Goal: Task Accomplishment & Management: Manage account settings

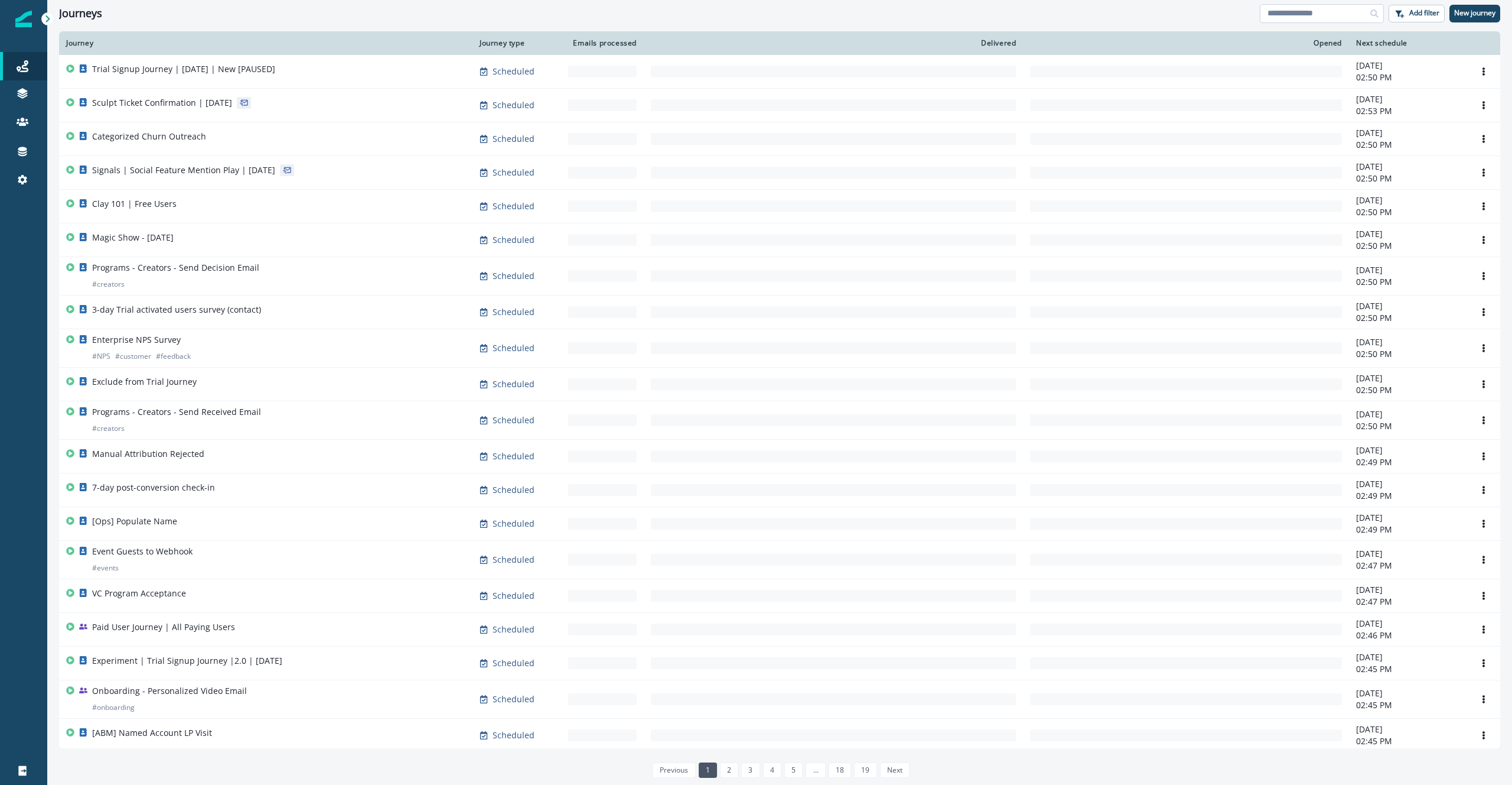
click at [1304, 15] on input at bounding box center [1321, 13] width 124 height 19
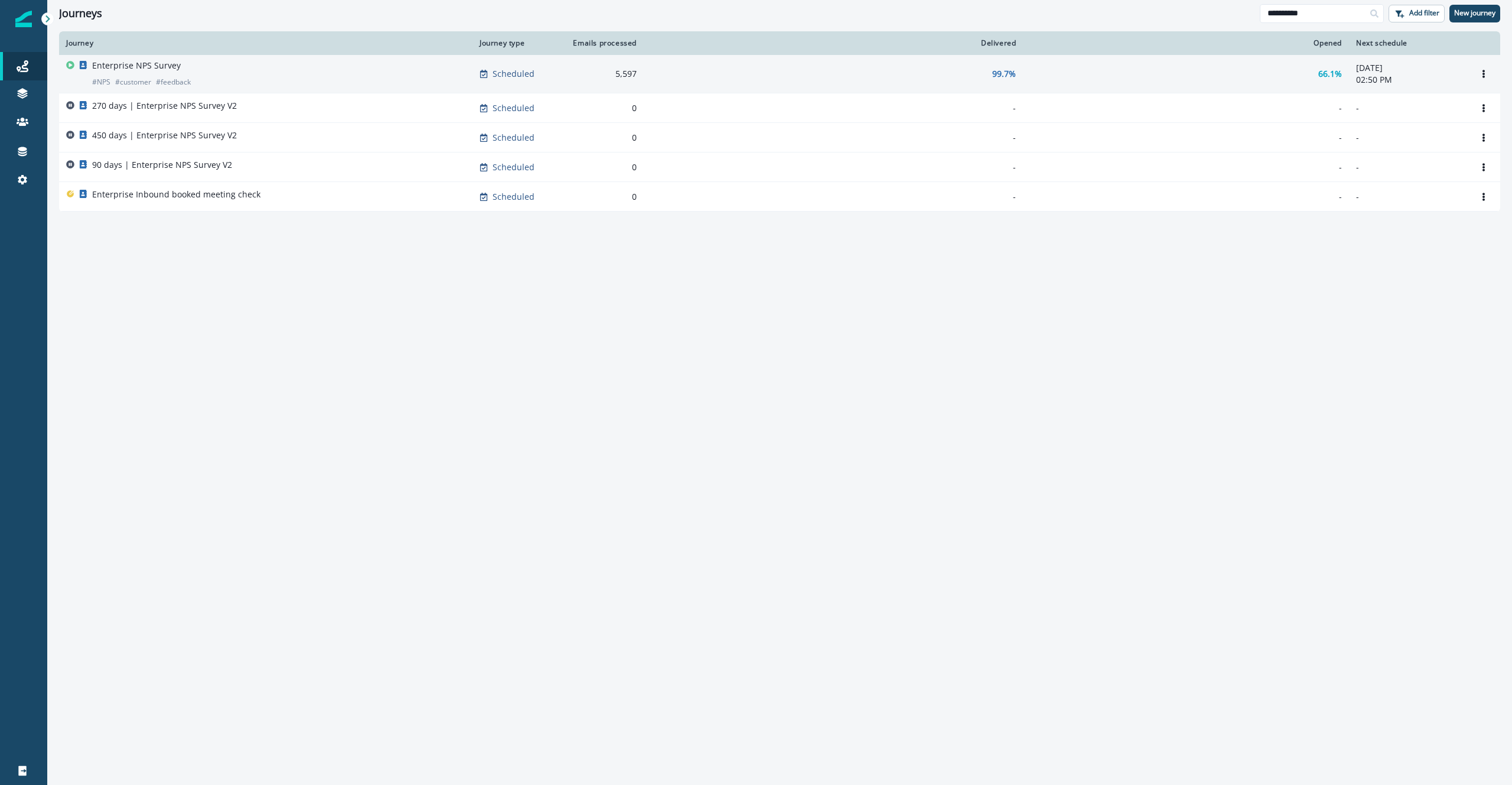
type input "**********"
click at [235, 74] on div "Enterprise NPS Survey # NPS # customer # feedback" at bounding box center [266, 74] width 399 height 29
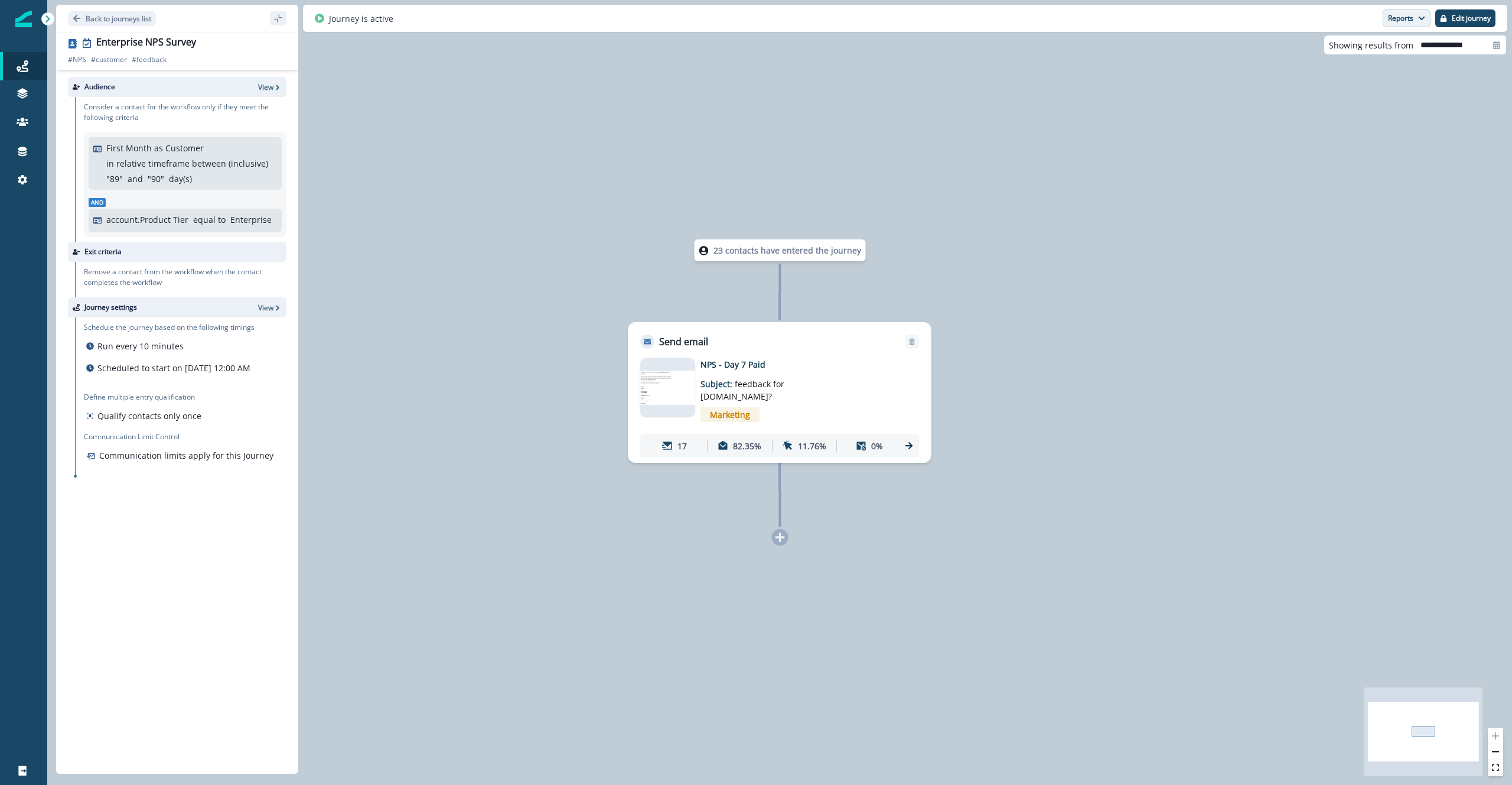
click at [1422, 19] on icon "button" at bounding box center [1421, 18] width 7 height 7
click at [323, 19] on icon at bounding box center [320, 18] width 9 height 9
click at [320, 19] on icon at bounding box center [320, 18] width 9 height 9
click at [1480, 18] on p "Edit journey" at bounding box center [1471, 18] width 39 height 8
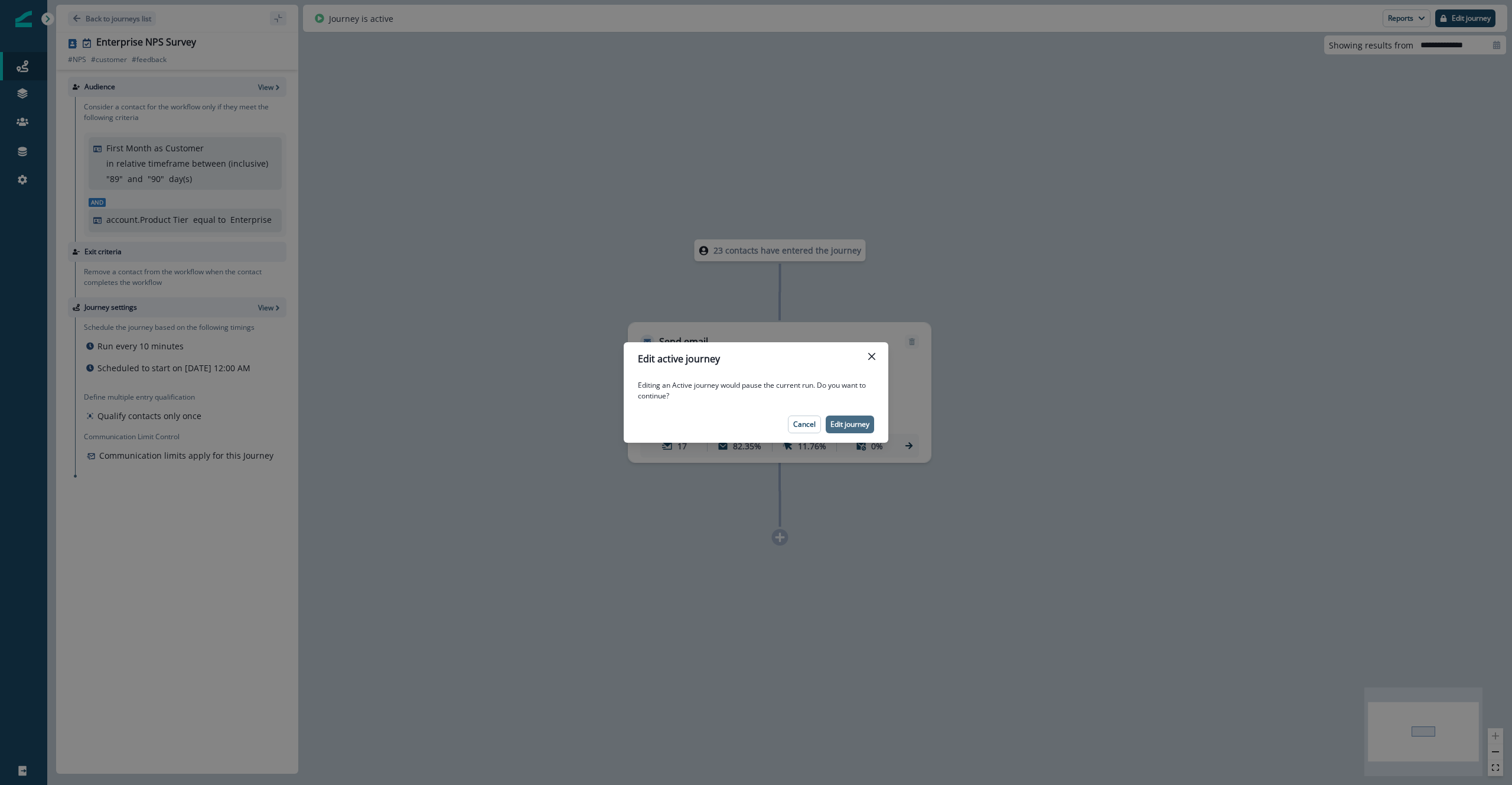
click at [858, 423] on p "Edit journey" at bounding box center [850, 424] width 39 height 8
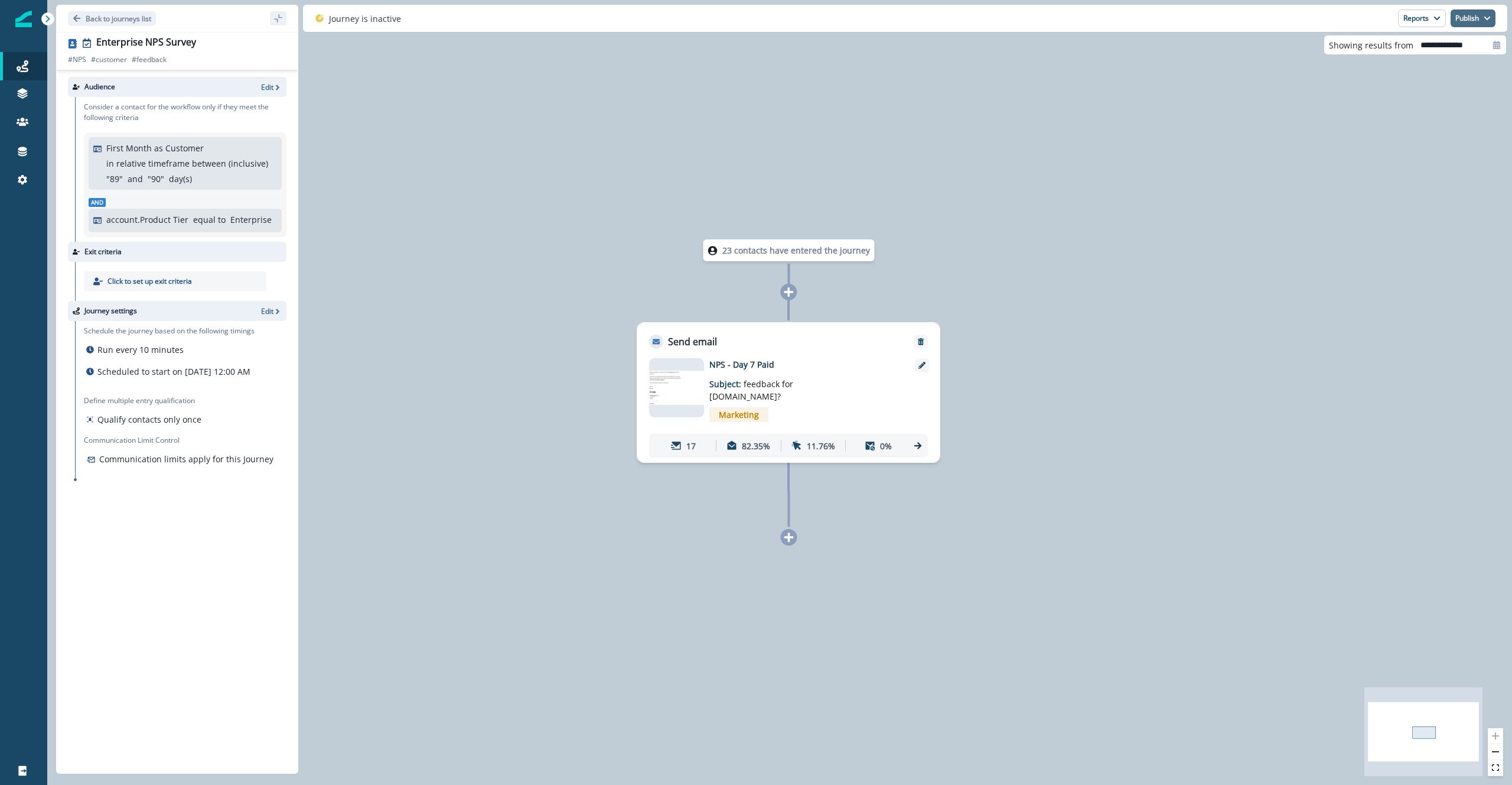
click at [1485, 21] on icon "button" at bounding box center [1487, 18] width 7 height 7
click at [1043, 25] on div "Journey is inactive Reports Email Report Journey Member Report Publish as activ…" at bounding box center [905, 18] width 1204 height 27
click at [84, 19] on button "Back to journeys list" at bounding box center [111, 19] width 88 height 15
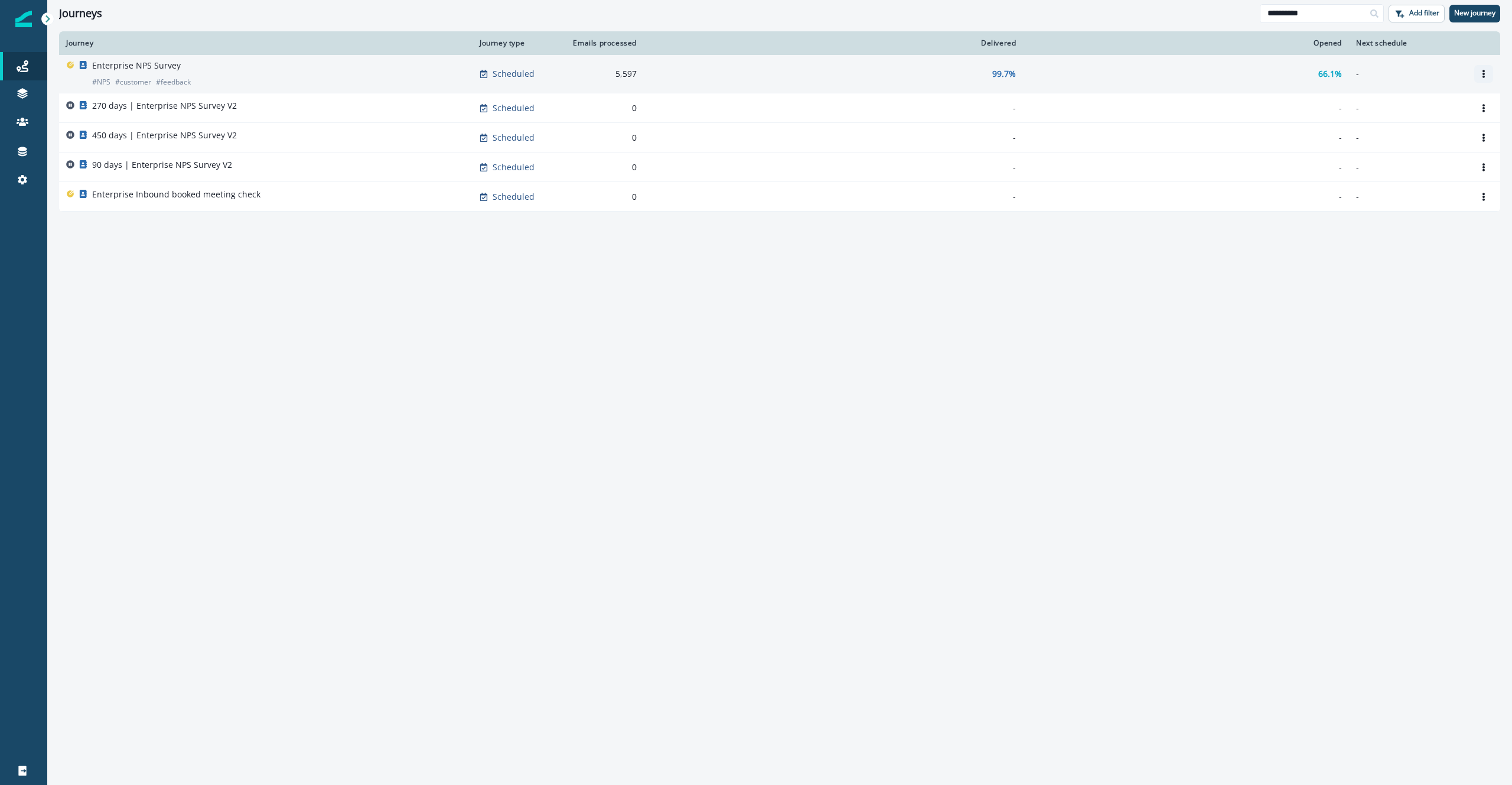
click at [1488, 76] on button "Options" at bounding box center [1483, 74] width 19 height 18
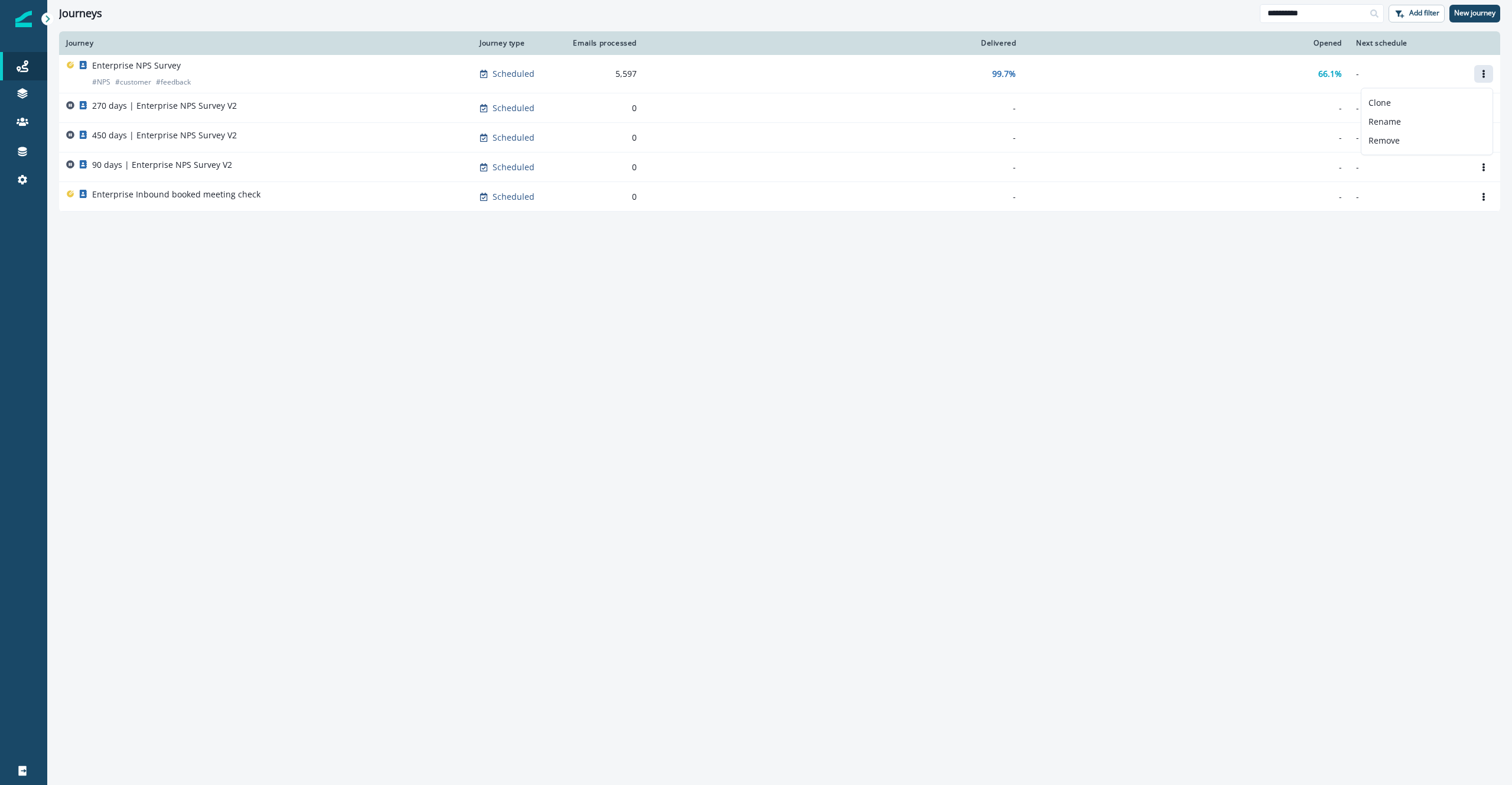
click at [1157, 299] on div "Journey Journey type Emails processed Delivered Opened Next schedule Enterprise…" at bounding box center [779, 407] width 1464 height 752
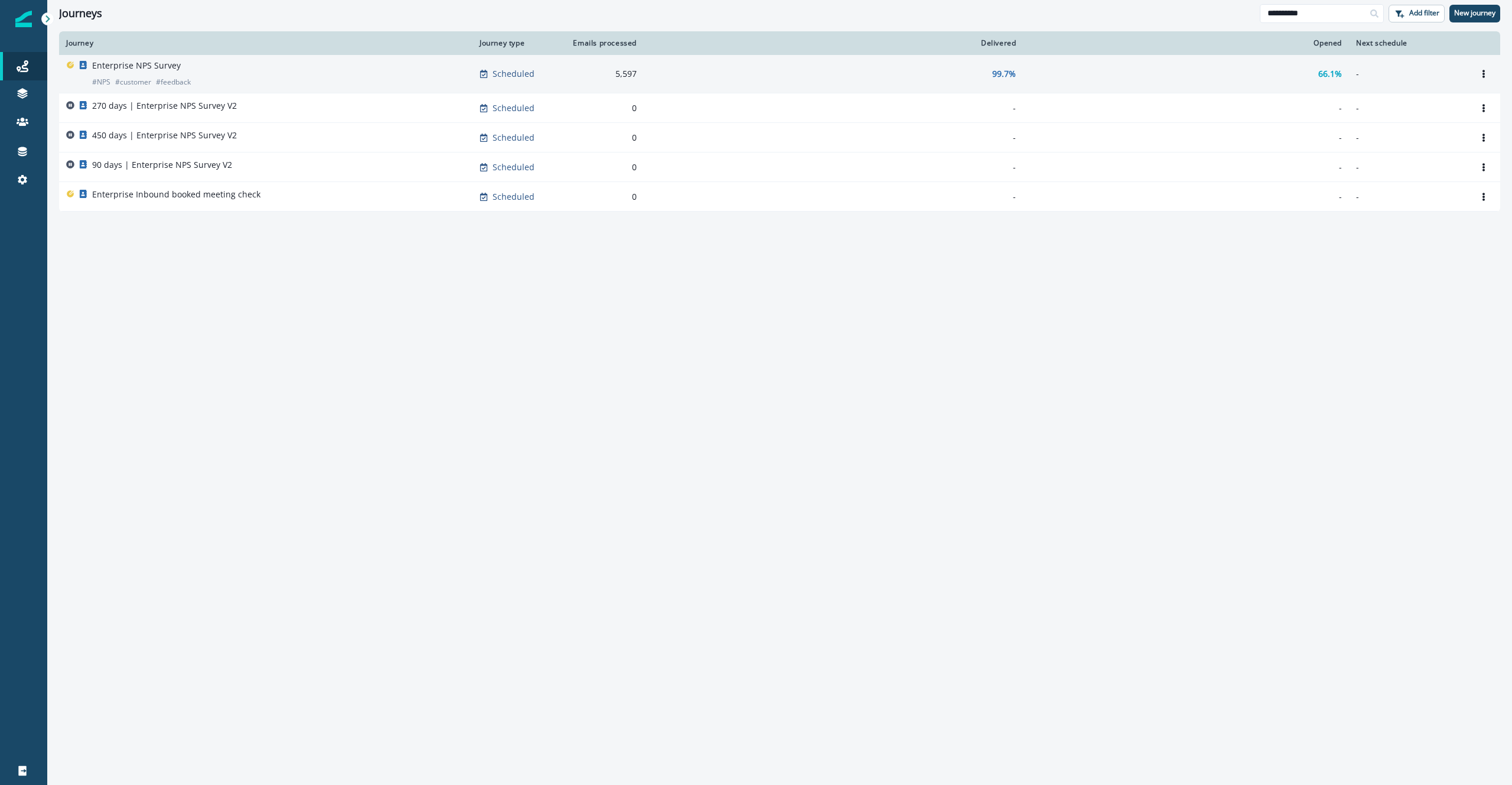
click at [132, 66] on p "Enterprise NPS Survey" at bounding box center [137, 66] width 89 height 12
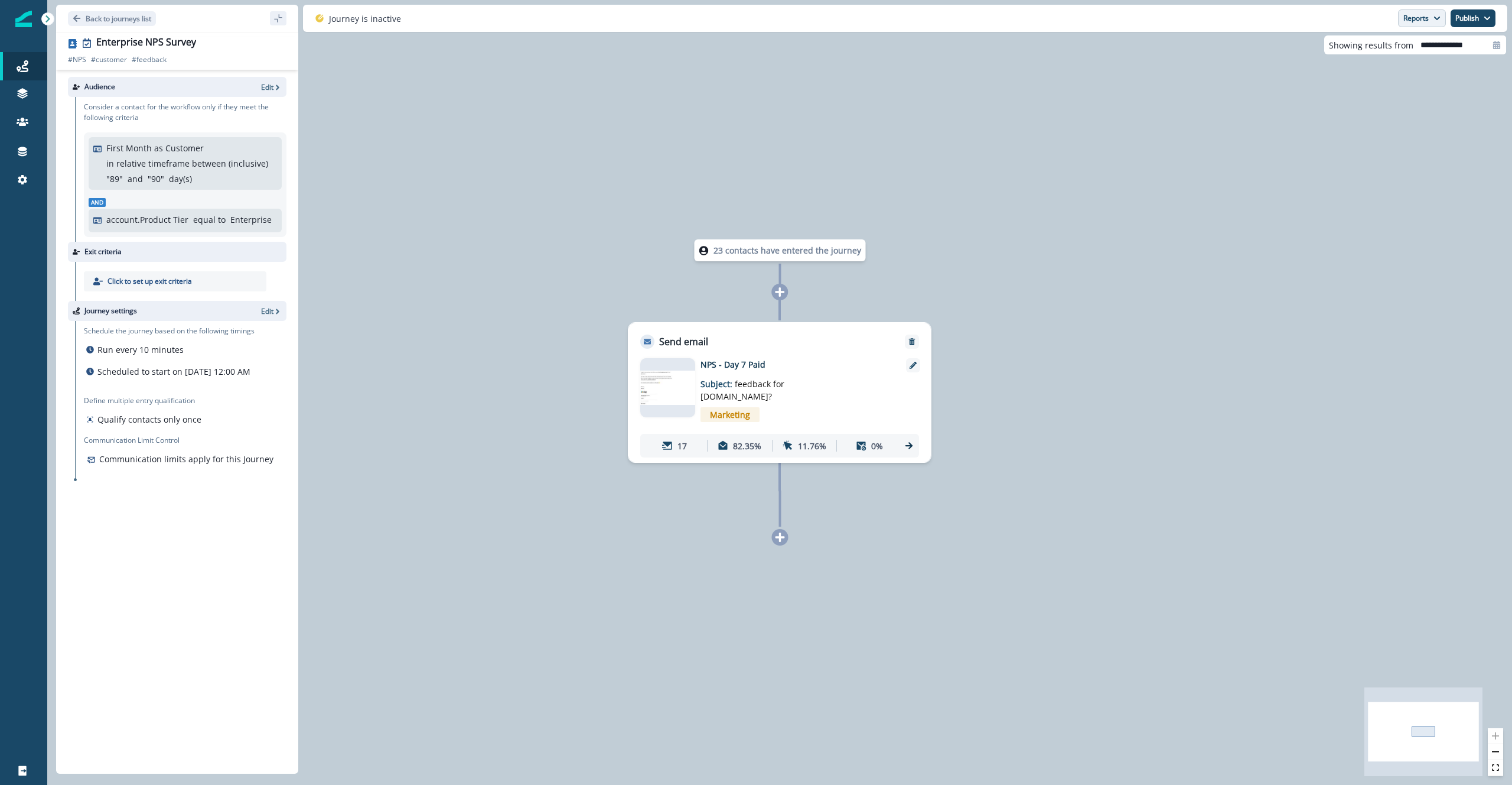
click at [1430, 18] on button "Reports" at bounding box center [1422, 18] width 48 height 18
click at [79, 22] on icon "Go back" at bounding box center [77, 18] width 8 height 8
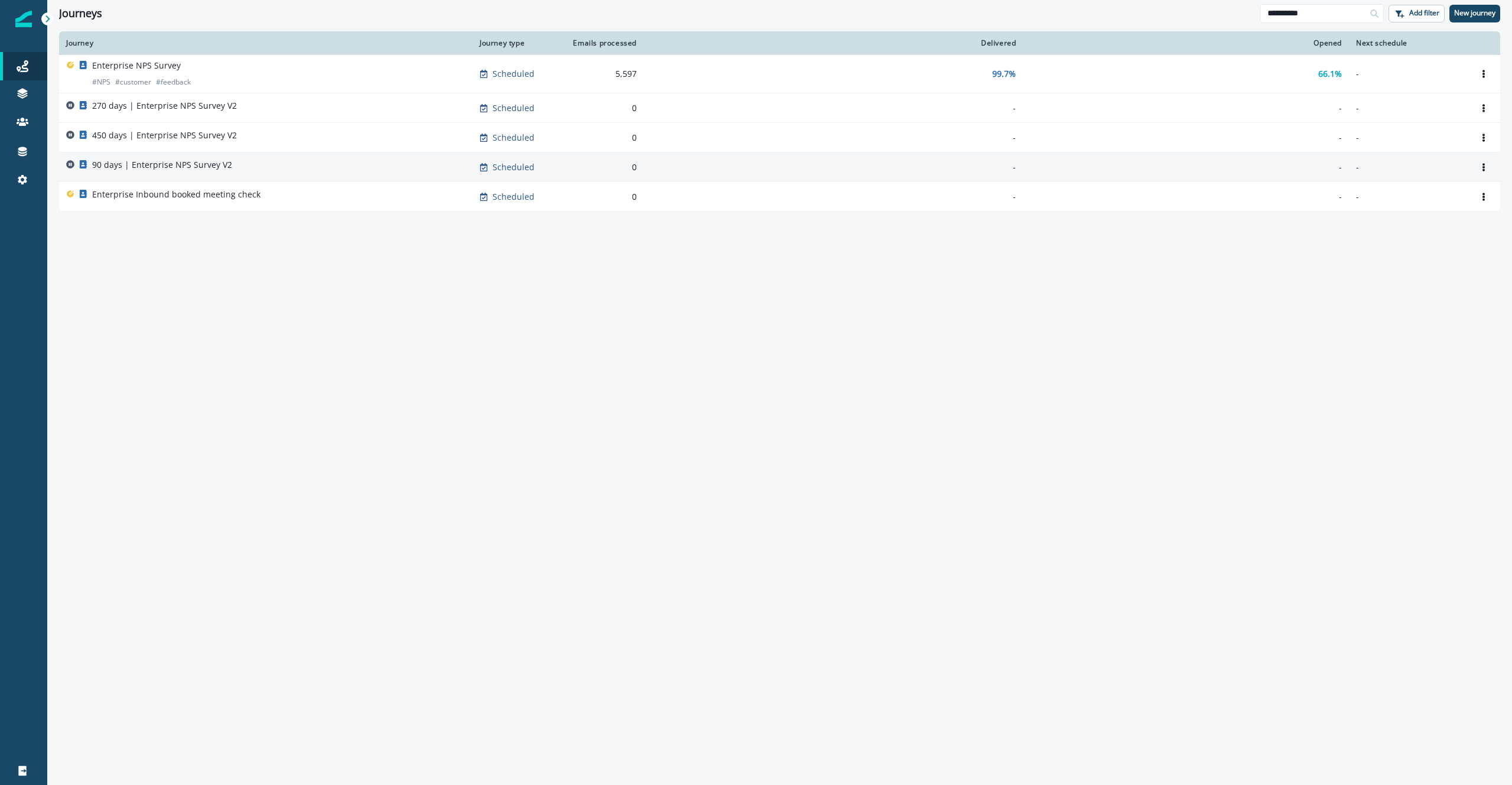
click at [251, 169] on div "90 days | Enterprise NPS Survey V2" at bounding box center [266, 167] width 399 height 17
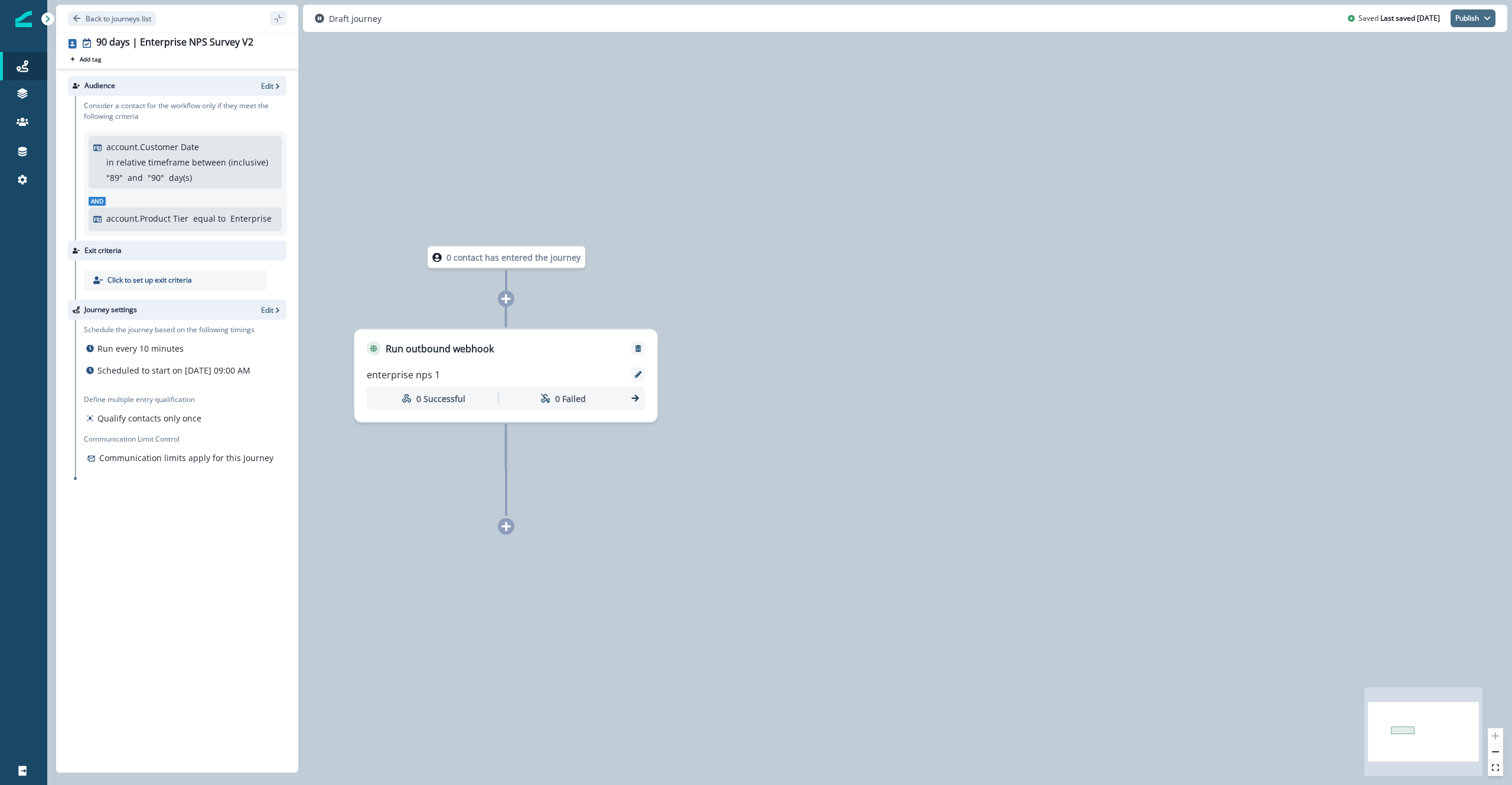
click at [1480, 19] on button "Publish" at bounding box center [1473, 18] width 45 height 18
click at [1405, 46] on button "as active journey" at bounding box center [1429, 48] width 131 height 21
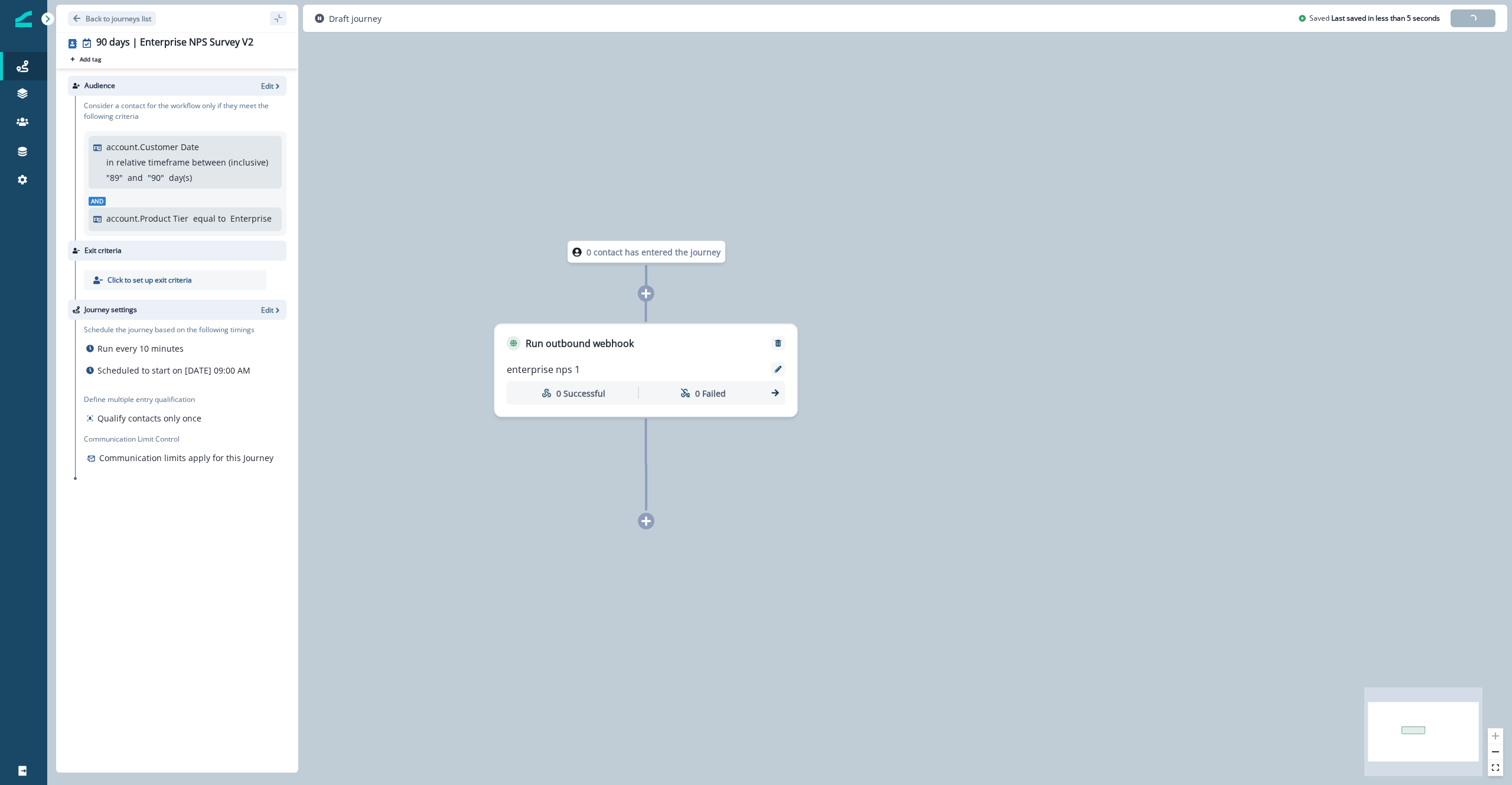
drag, startPoint x: 664, startPoint y: 271, endPoint x: 812, endPoint y: 265, distance: 148.1
click at [812, 265] on div "0 contact has entered the journey Run outbound webhook enterprise nps 1 0 Succe…" at bounding box center [779, 392] width 1464 height 785
